Goal: Transaction & Acquisition: Download file/media

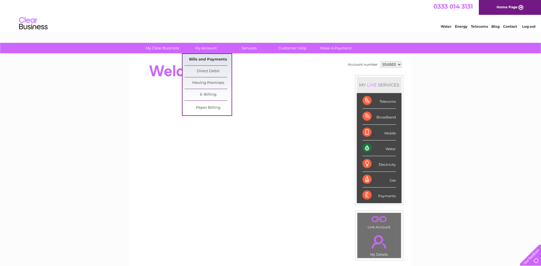
click at [199, 60] on link "Bills and Payments" at bounding box center [208, 59] width 47 height 11
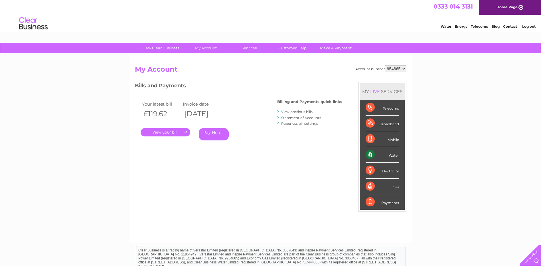
click at [159, 132] on link "." at bounding box center [166, 132] width 50 height 8
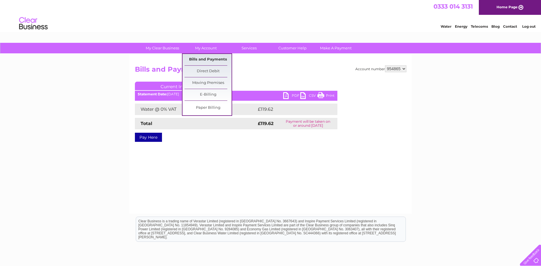
click at [203, 59] on link "Bills and Payments" at bounding box center [208, 59] width 47 height 11
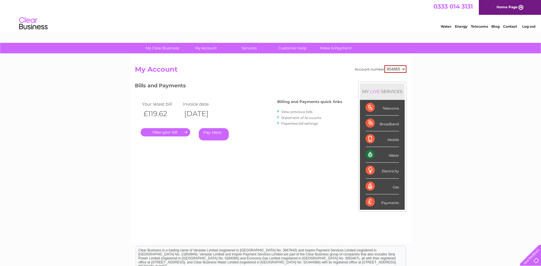
click at [289, 111] on link "View previous bills" at bounding box center [296, 112] width 31 height 4
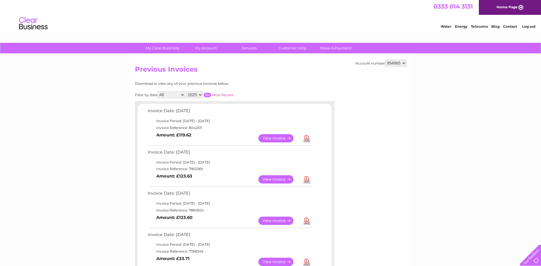
click at [308, 138] on link "Download" at bounding box center [306, 138] width 7 height 8
click at [307, 178] on link "Download" at bounding box center [306, 179] width 7 height 8
click at [308, 222] on link "Download" at bounding box center [306, 221] width 7 height 8
